Goal: Find specific page/section: Find specific page/section

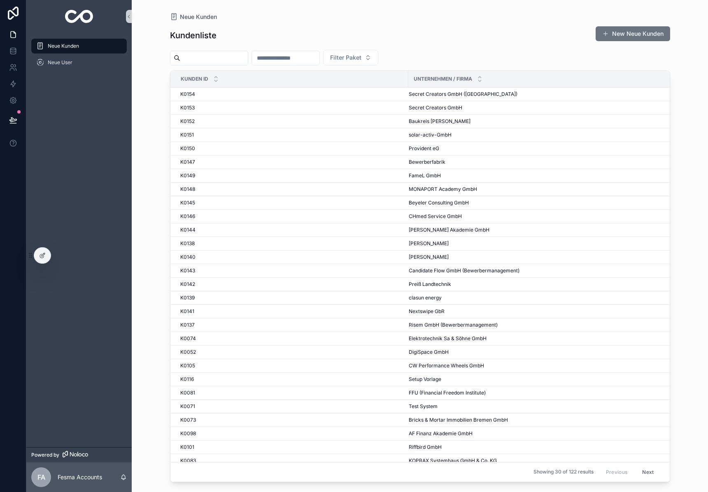
click at [208, 61] on input "scrollable content" at bounding box center [214, 58] width 68 height 12
click at [447, 107] on span "Secret Creators GmbH" at bounding box center [436, 108] width 54 height 7
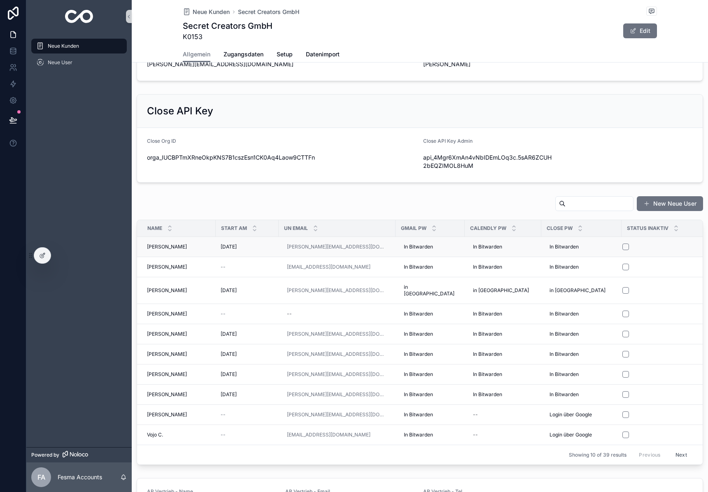
scroll to position [349, 0]
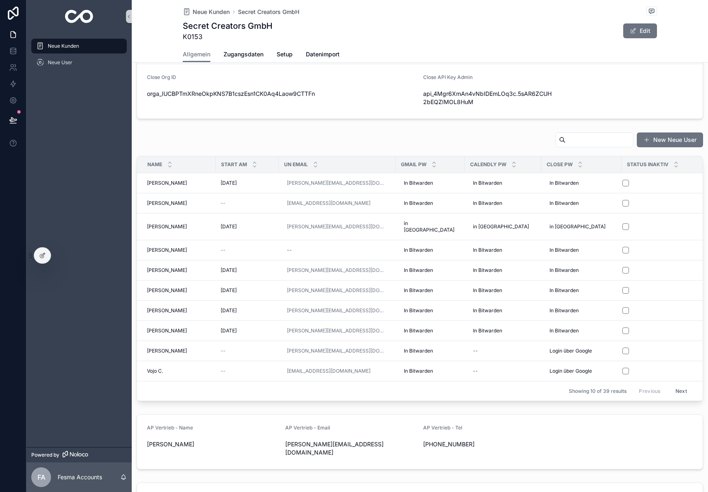
click at [576, 142] on input "scrollable content" at bounding box center [600, 140] width 68 height 12
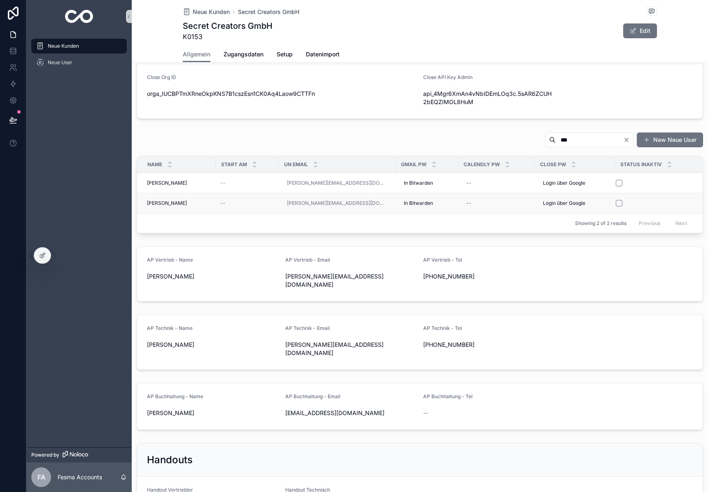
type input "***"
click at [616, 204] on button "scrollable content" at bounding box center [619, 203] width 7 height 7
click at [628, 140] on icon "Clear" at bounding box center [626, 140] width 7 height 7
click at [600, 139] on input "scrollable content" at bounding box center [600, 140] width 68 height 12
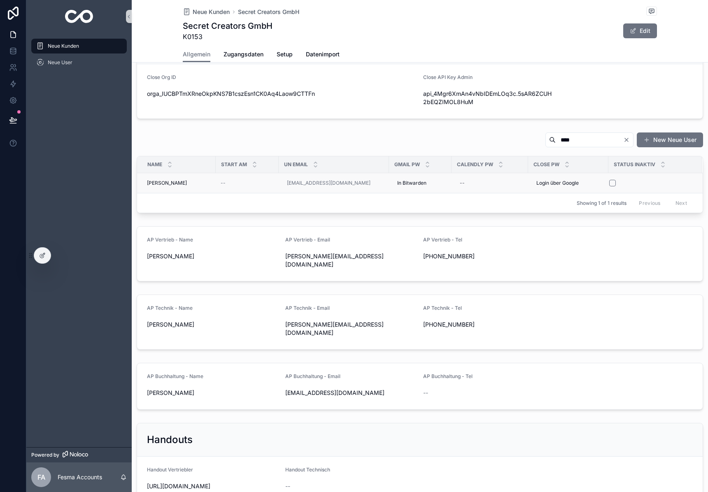
type input "****"
click at [617, 182] on div "scrollable content" at bounding box center [650, 183] width 82 height 7
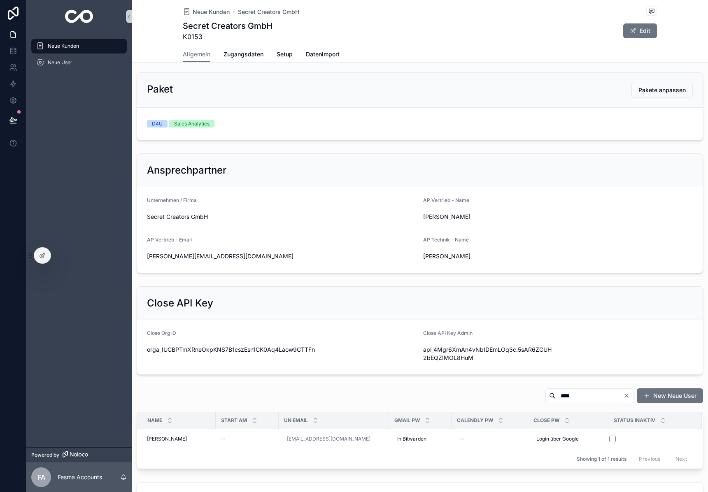
scroll to position [322, 0]
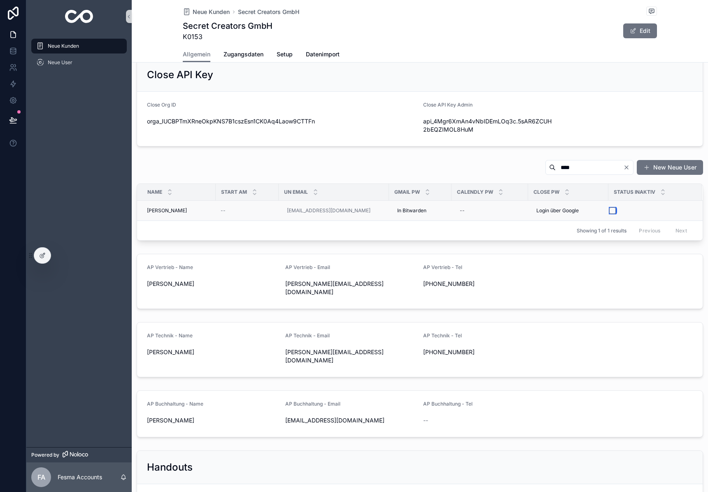
click at [612, 210] on button "scrollable content" at bounding box center [612, 211] width 7 height 7
click at [177, 210] on span "[PERSON_NAME]" at bounding box center [167, 210] width 40 height 7
click at [177, 210] on body "Neue Kunden Neue User Powered by FA Fesma Accounts Neue Kunden Secret Creators …" at bounding box center [354, 246] width 708 height 492
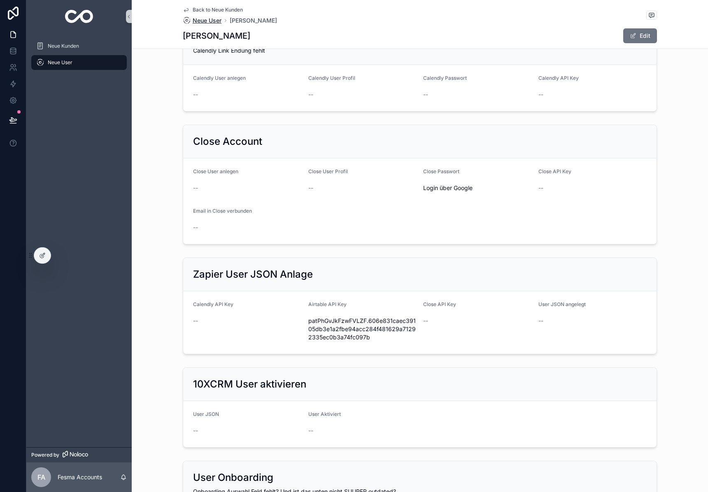
scroll to position [240, 0]
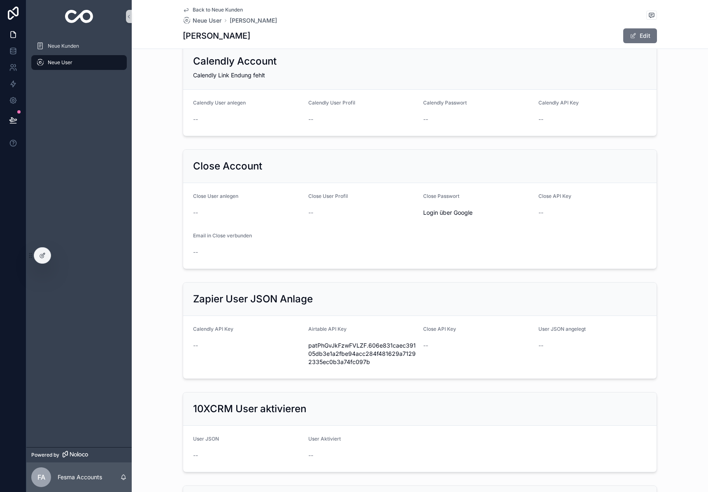
click at [223, 33] on h1 "[PERSON_NAME]" at bounding box center [217, 36] width 68 height 12
copy h1 "Ramsauer"
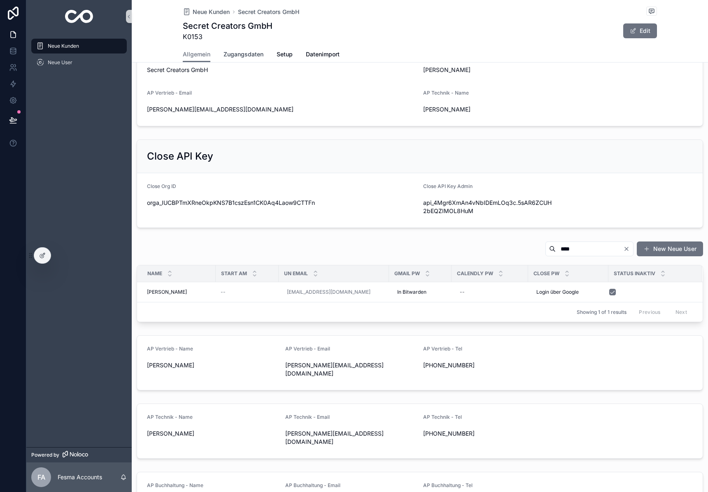
click at [249, 52] on span "Zugangsdaten" at bounding box center [244, 54] width 40 height 8
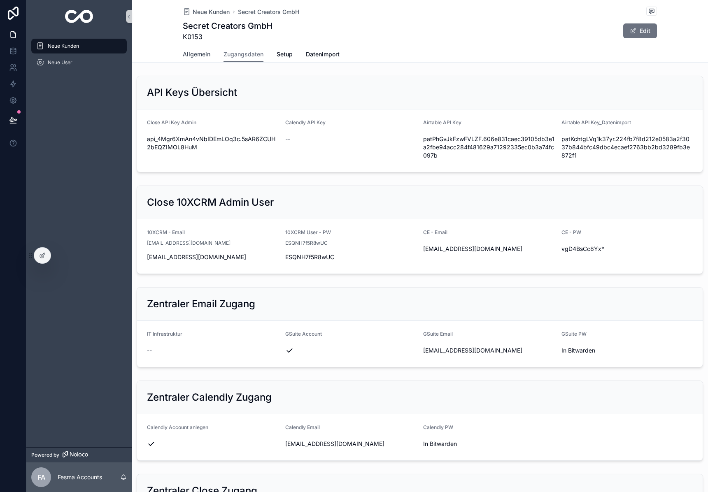
click at [202, 52] on span "Allgemein" at bounding box center [197, 54] width 28 height 8
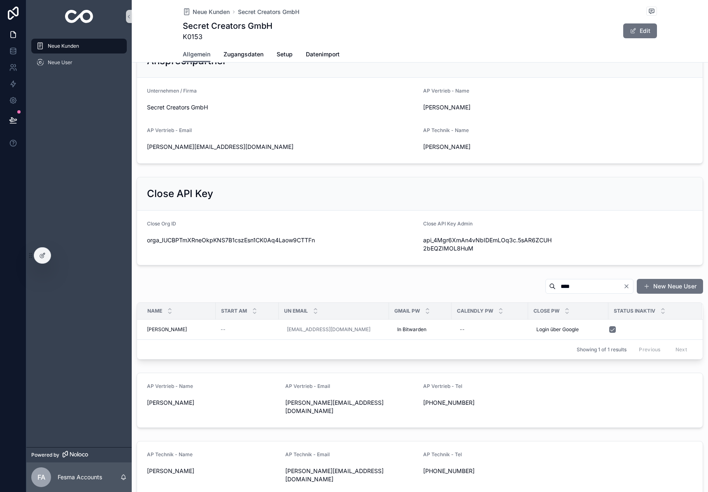
scroll to position [313, 0]
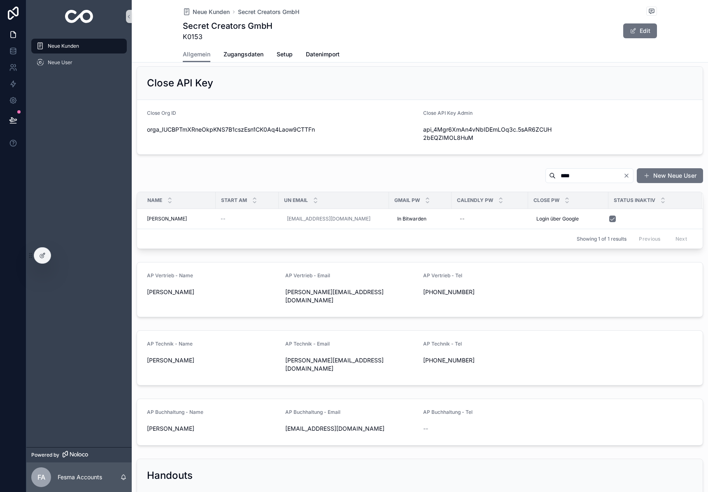
click at [627, 176] on icon "Clear" at bounding box center [626, 175] width 3 height 3
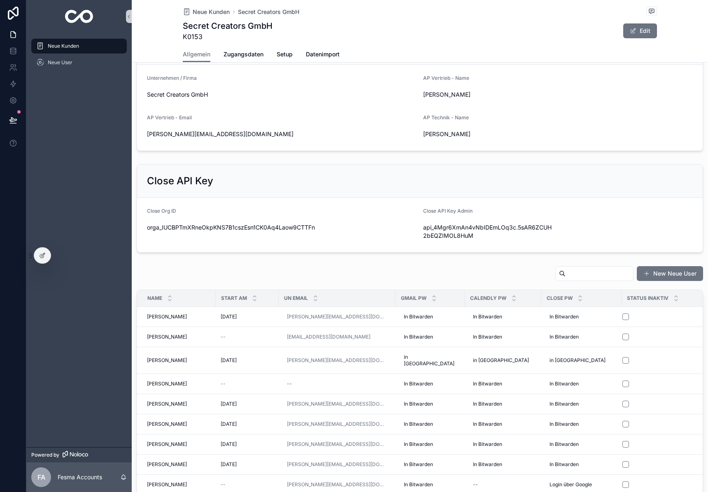
scroll to position [211, 0]
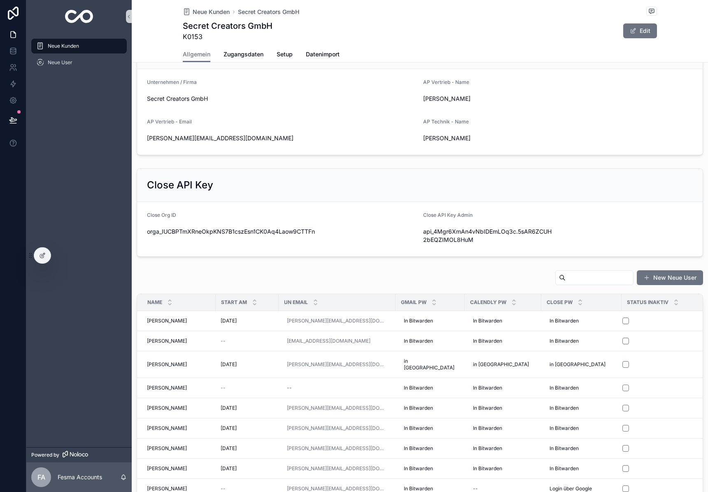
click at [78, 13] on img "scrollable content" at bounding box center [79, 16] width 28 height 13
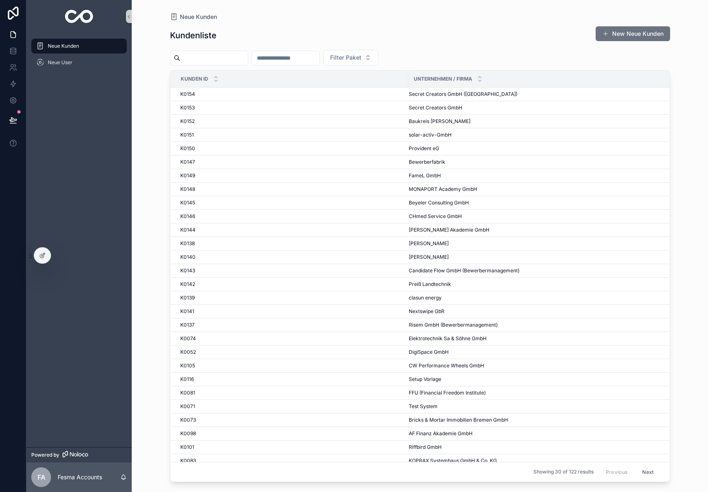
drag, startPoint x: 217, startPoint y: 63, endPoint x: 254, endPoint y: 35, distance: 46.9
click at [217, 63] on input "scrollable content" at bounding box center [214, 58] width 68 height 12
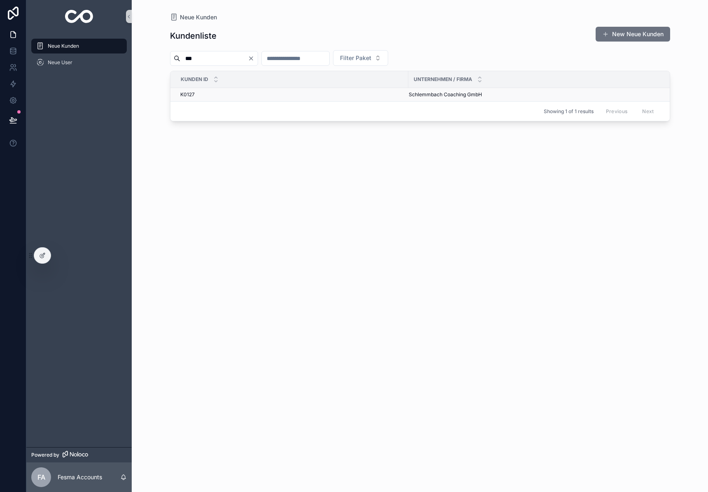
type input "***"
click at [280, 95] on div "K0127 K0127" at bounding box center [291, 94] width 223 height 7
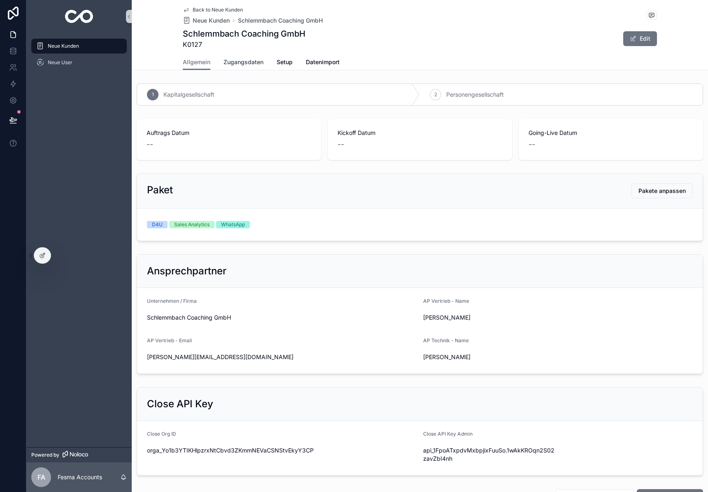
click at [249, 64] on span "Zugangsdaten" at bounding box center [244, 62] width 40 height 8
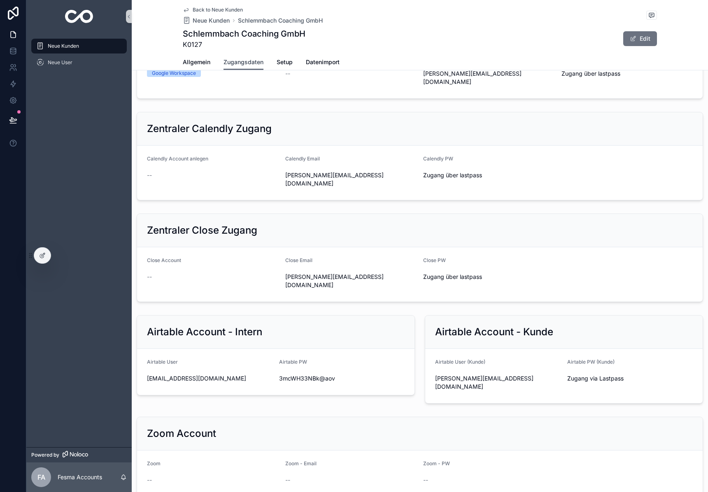
scroll to position [359, 0]
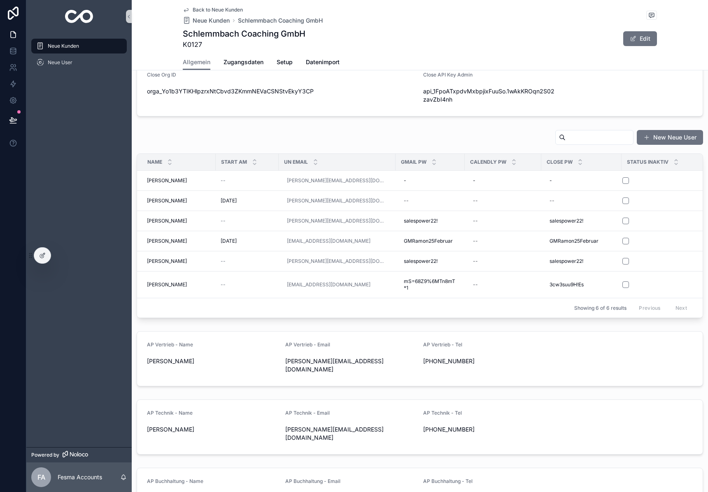
click at [75, 19] on img "scrollable content" at bounding box center [79, 16] width 28 height 13
